Goal: Information Seeking & Learning: Check status

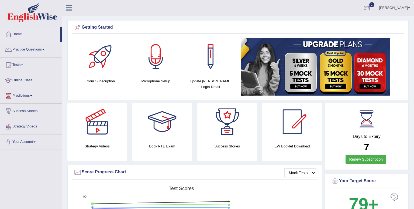
click at [371, 8] on div at bounding box center [367, 8] width 8 height 8
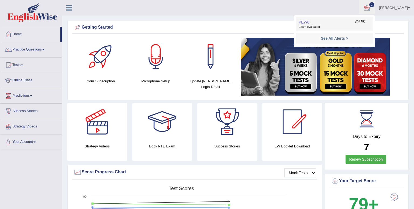
click at [342, 22] on link "PEW6 Oct 1, 2025 Exam evaluated" at bounding box center [334, 24] width 74 height 11
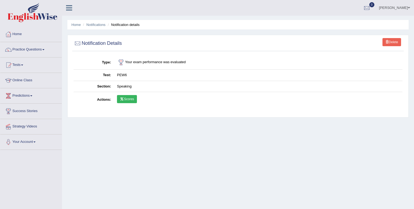
click at [126, 99] on link "Scores" at bounding box center [127, 99] width 20 height 8
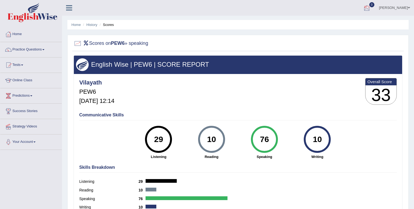
click at [371, 6] on div at bounding box center [367, 8] width 8 height 8
click at [24, 63] on link "Tests" at bounding box center [30, 63] width 61 height 13
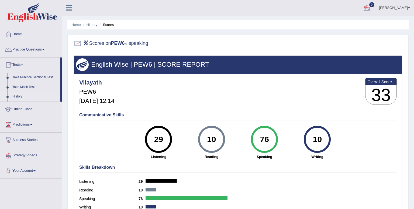
click at [19, 98] on link "History" at bounding box center [35, 97] width 50 height 10
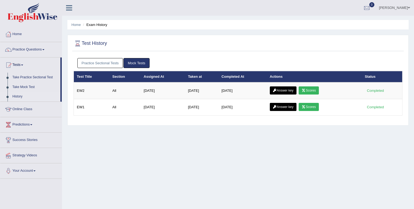
click at [111, 63] on link "Practice Sectional Tests" at bounding box center [100, 63] width 46 height 10
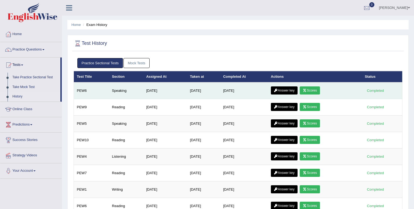
click at [286, 90] on link "Answer key" at bounding box center [284, 90] width 27 height 8
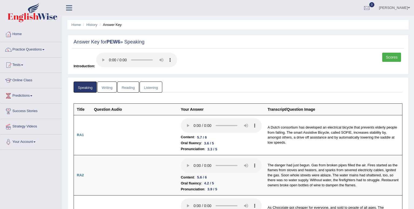
click at [386, 59] on link "Scores" at bounding box center [391, 57] width 19 height 9
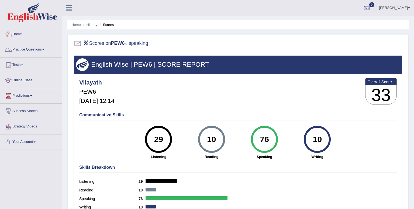
click at [13, 33] on link "Home" at bounding box center [30, 33] width 61 height 13
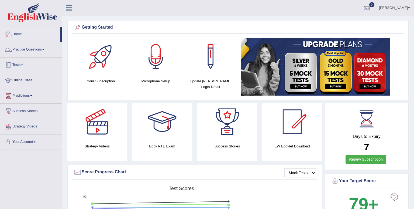
click at [19, 64] on link "Tests" at bounding box center [30, 63] width 61 height 13
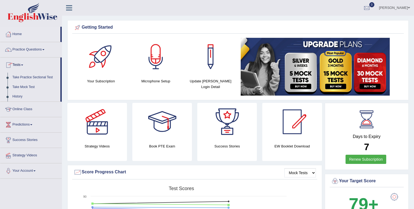
click at [19, 64] on link "Tests" at bounding box center [30, 63] width 60 height 13
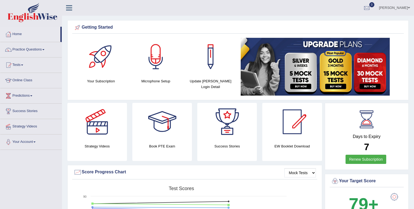
click at [19, 64] on link "Tests" at bounding box center [30, 63] width 61 height 13
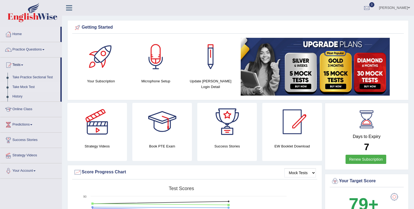
click at [18, 87] on link "Take Mock Test" at bounding box center [35, 87] width 50 height 10
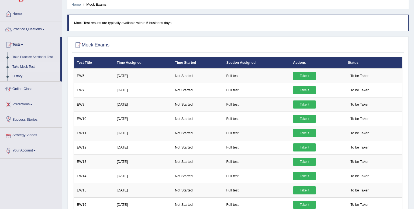
scroll to position [8, 0]
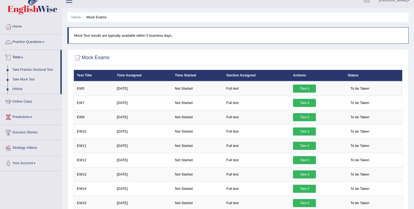
click at [26, 71] on link "Take Practice Sectional Test" at bounding box center [35, 70] width 50 height 10
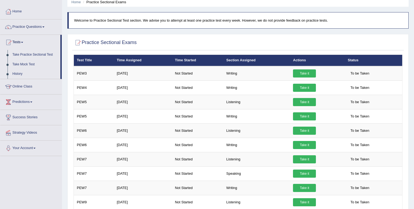
scroll to position [24, 0]
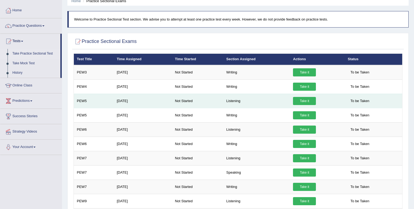
click at [305, 102] on link "Take it" at bounding box center [304, 101] width 23 height 8
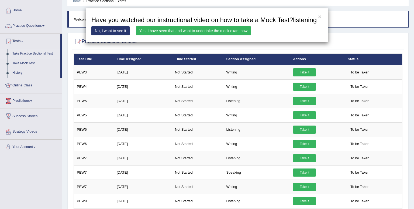
click at [220, 35] on link "Yes, I have seen that and want to undertake the mock exam now" at bounding box center [193, 30] width 115 height 9
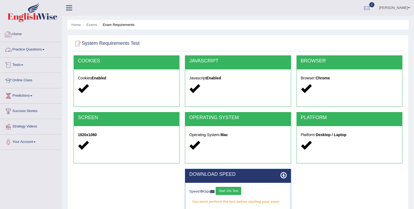
click at [24, 52] on link "Practice Questions" at bounding box center [30, 48] width 61 height 13
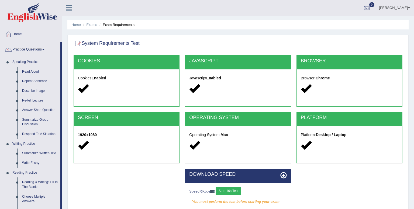
click at [27, 51] on link "Practice Questions" at bounding box center [30, 48] width 60 height 13
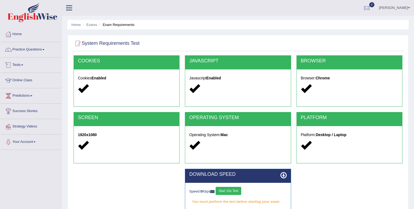
click at [20, 65] on link "Tests" at bounding box center [30, 63] width 61 height 13
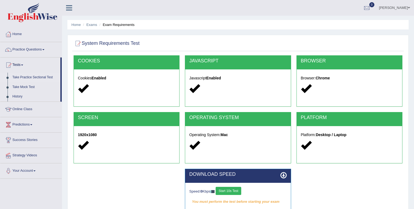
click at [24, 77] on link "Take Practice Sectional Test" at bounding box center [35, 78] width 50 height 10
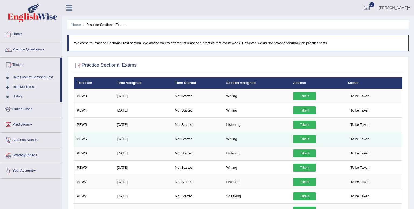
scroll to position [10, 0]
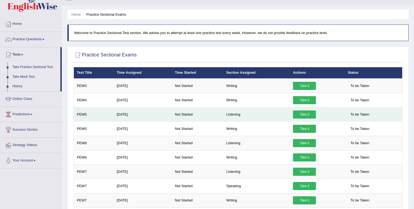
click at [307, 113] on link "Take it" at bounding box center [304, 114] width 23 height 8
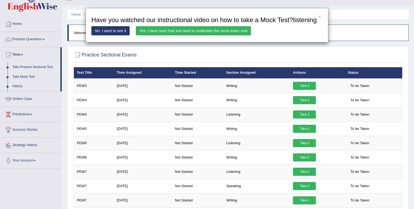
click at [227, 35] on link "Yes, I have seen that and want to undertake the mock exam now" at bounding box center [193, 30] width 115 height 9
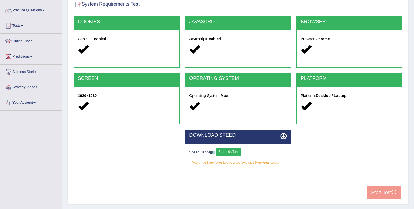
scroll to position [40, 0]
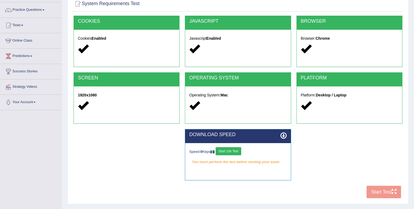
click at [236, 149] on button "Start 10s Test" at bounding box center [229, 151] width 26 height 8
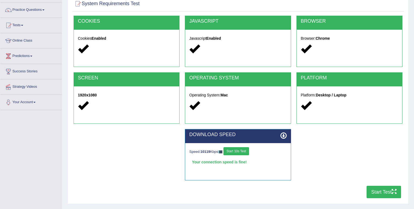
click at [386, 192] on button "Start Test" at bounding box center [384, 192] width 35 height 12
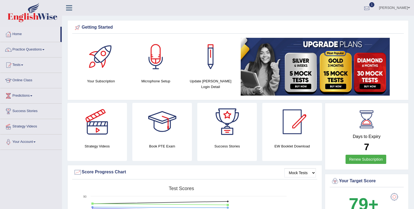
click at [371, 8] on div at bounding box center [367, 8] width 8 height 8
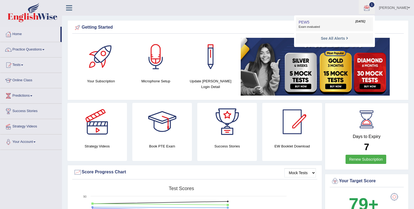
click at [335, 24] on link "PEW5 Oct 1, 2025 Exam evaluated" at bounding box center [334, 24] width 74 height 11
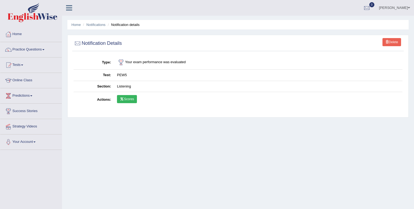
click at [129, 100] on link "Scores" at bounding box center [127, 99] width 20 height 8
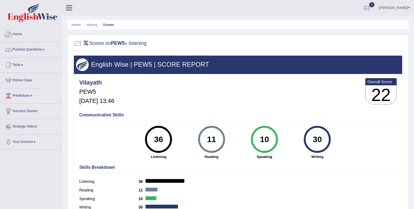
click at [37, 49] on link "Practice Questions" at bounding box center [30, 48] width 61 height 13
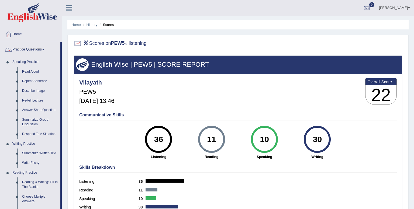
click at [37, 49] on link "Practice Questions" at bounding box center [30, 48] width 60 height 13
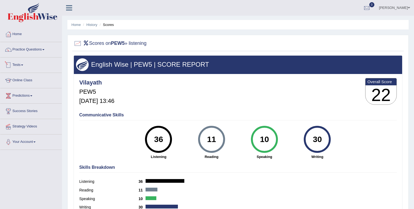
click at [23, 65] on span at bounding box center [22, 64] width 2 height 1
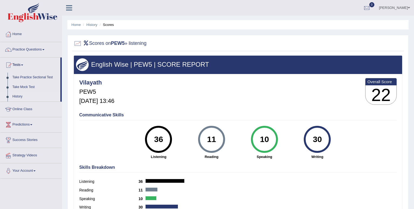
click at [19, 96] on link "History" at bounding box center [35, 97] width 50 height 10
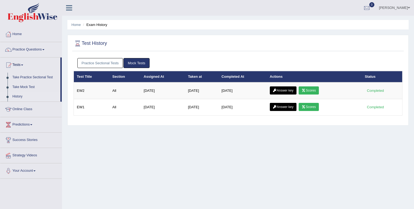
click at [113, 60] on link "Practice Sectional Tests" at bounding box center [100, 63] width 46 height 10
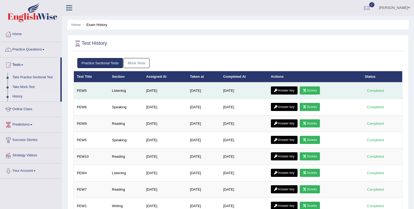
click at [287, 90] on link "Answer key" at bounding box center [284, 90] width 27 height 8
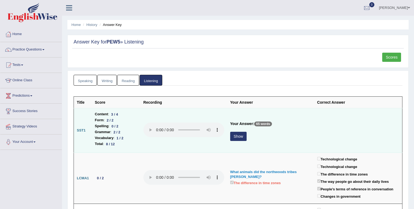
click at [239, 136] on button "Show" at bounding box center [238, 136] width 16 height 9
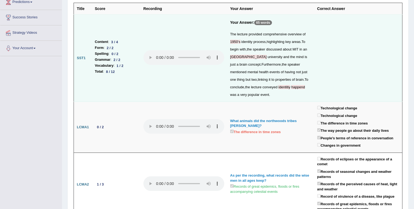
scroll to position [78, 0]
